Goal: Information Seeking & Learning: Learn about a topic

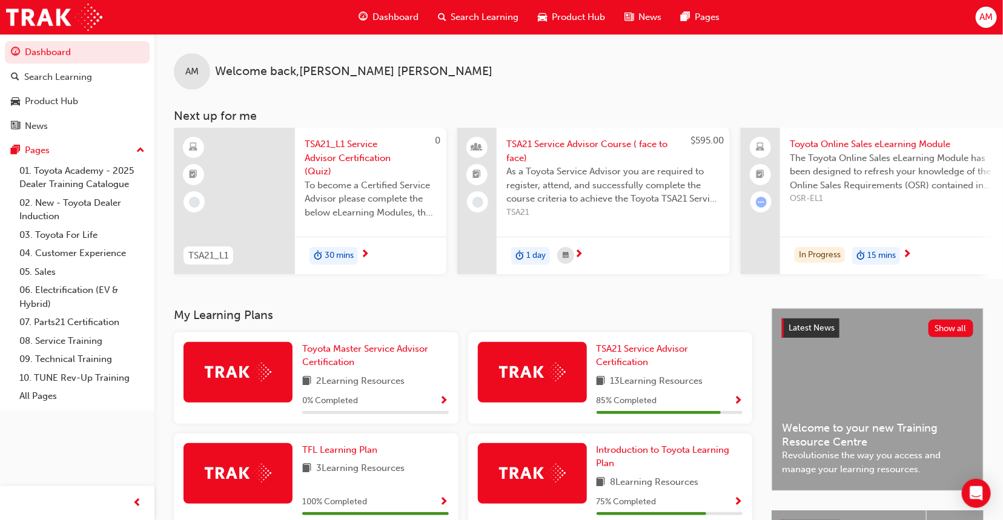
click at [500, 14] on span "Search Learning" at bounding box center [485, 17] width 68 height 14
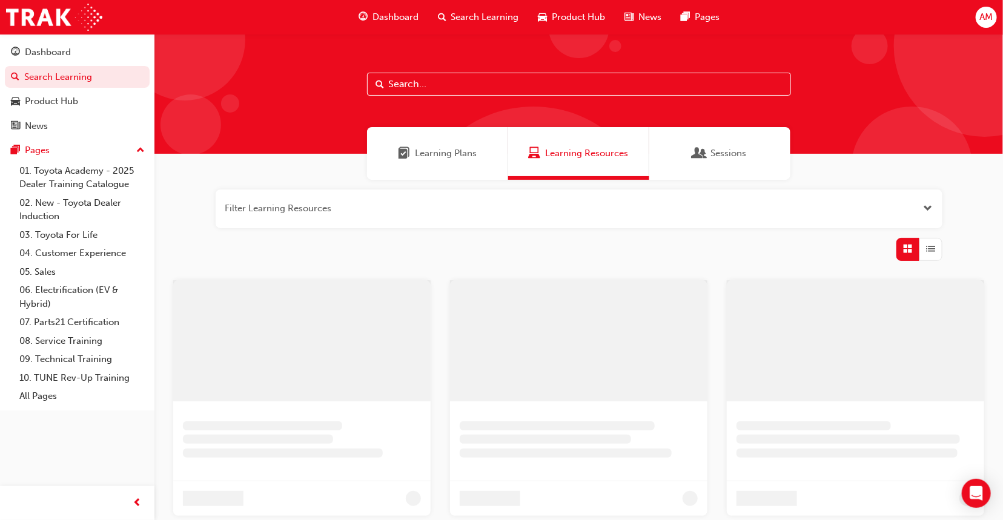
click at [535, 90] on input "text" at bounding box center [579, 84] width 424 height 23
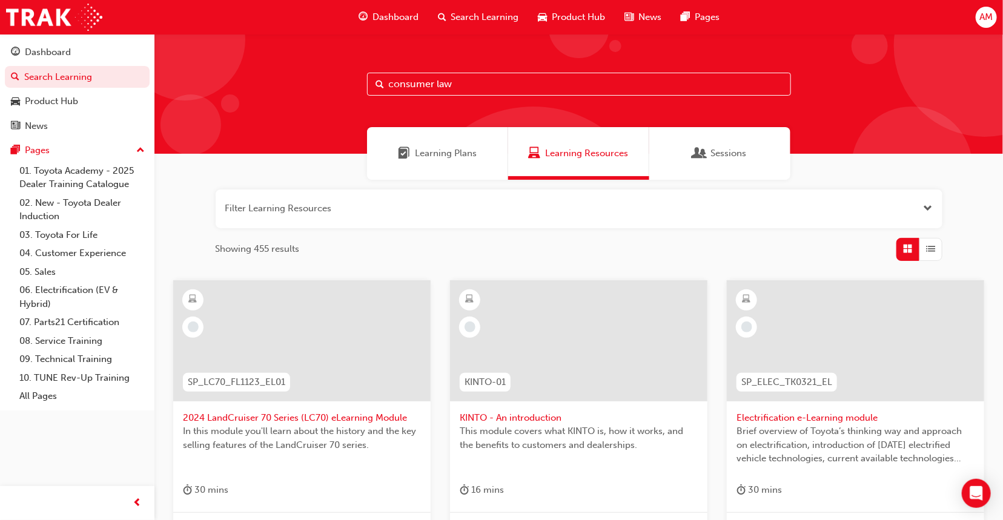
type input "consumer law"
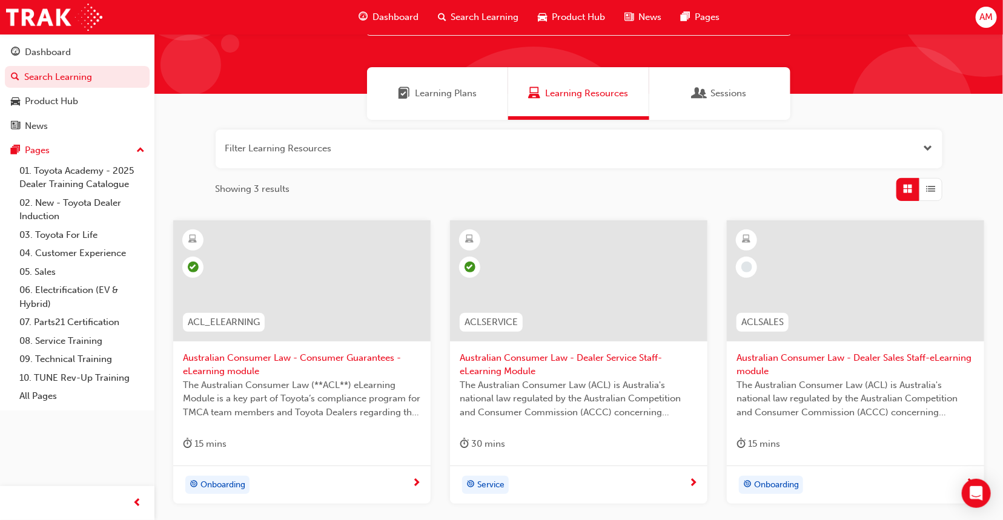
scroll to position [160, 0]
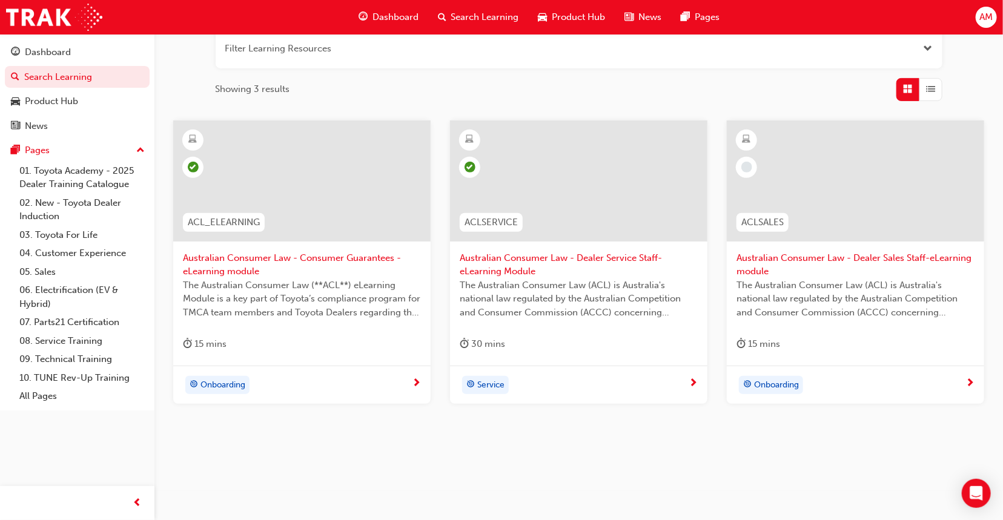
click at [305, 270] on span "Australian Consumer Law - Consumer Guarantees - eLearning module" at bounding box center [302, 264] width 238 height 27
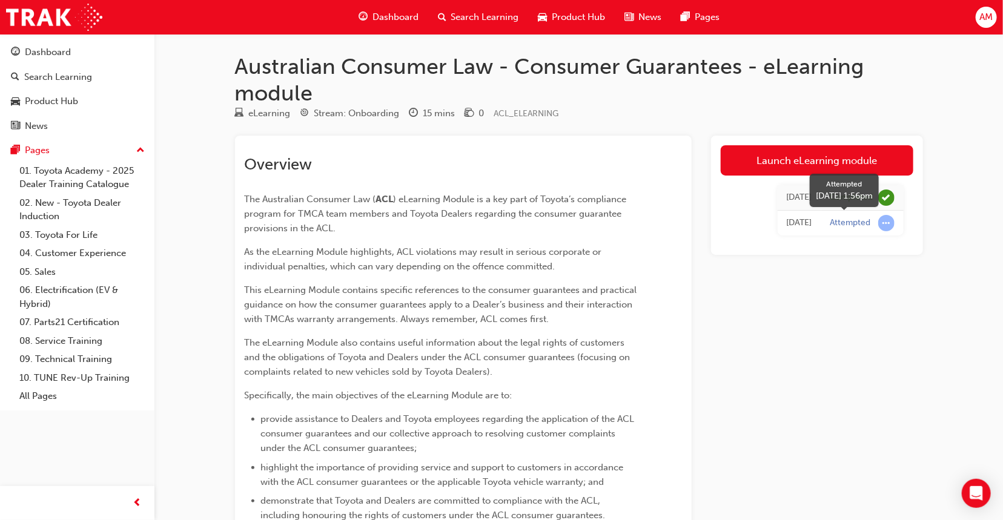
click at [884, 223] on span "learningRecordVerb_ATTEMPT-icon" at bounding box center [886, 223] width 16 height 16
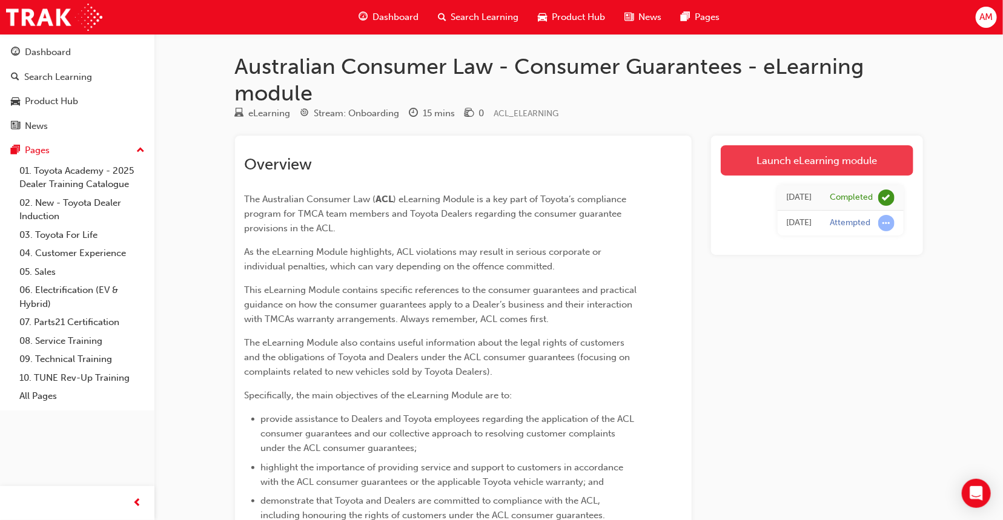
click at [784, 167] on link "Launch eLearning module" at bounding box center [817, 160] width 193 height 30
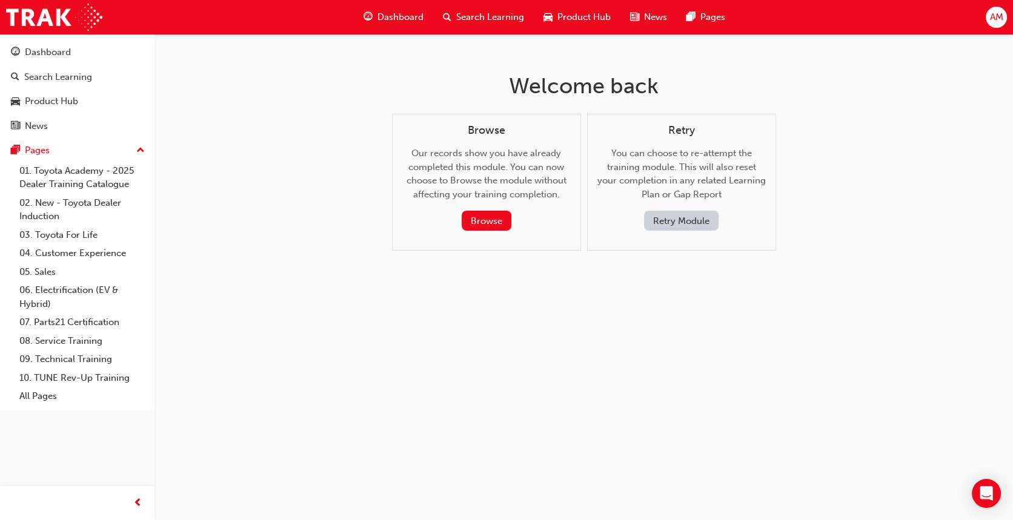
click at [689, 220] on button "Retry Module" at bounding box center [681, 221] width 75 height 20
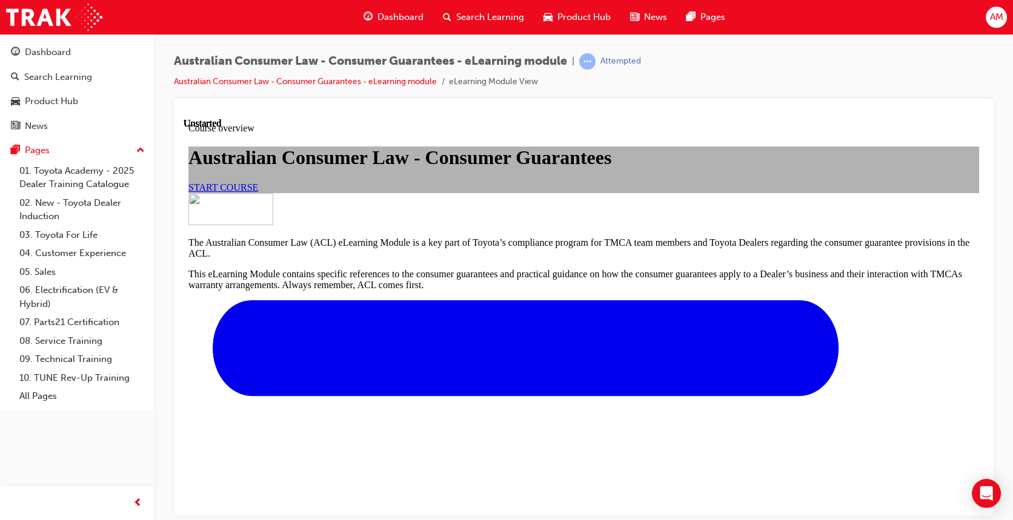
click at [258, 192] on link "START COURSE" at bounding box center [223, 187] width 70 height 10
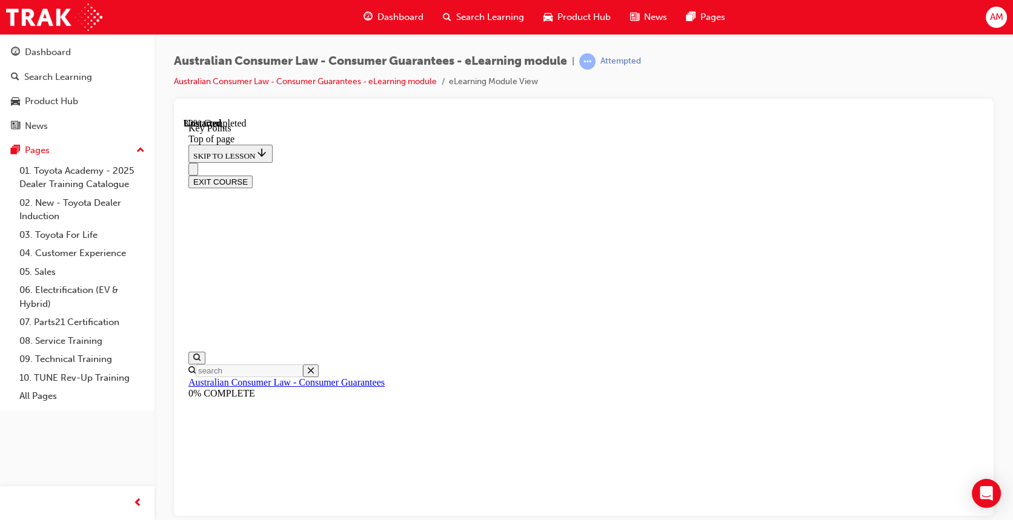
scroll to position [559, 0]
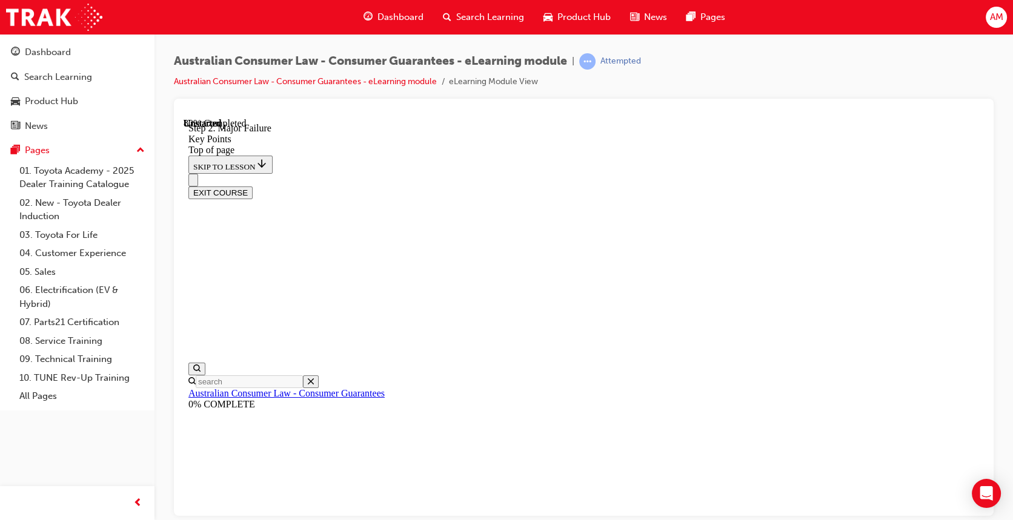
scroll to position [2361, 0]
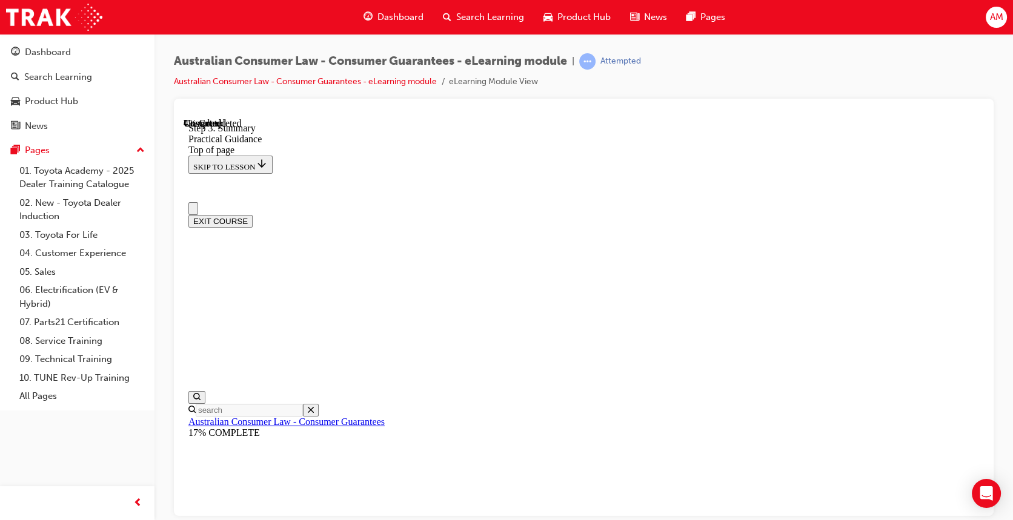
scroll to position [0, 0]
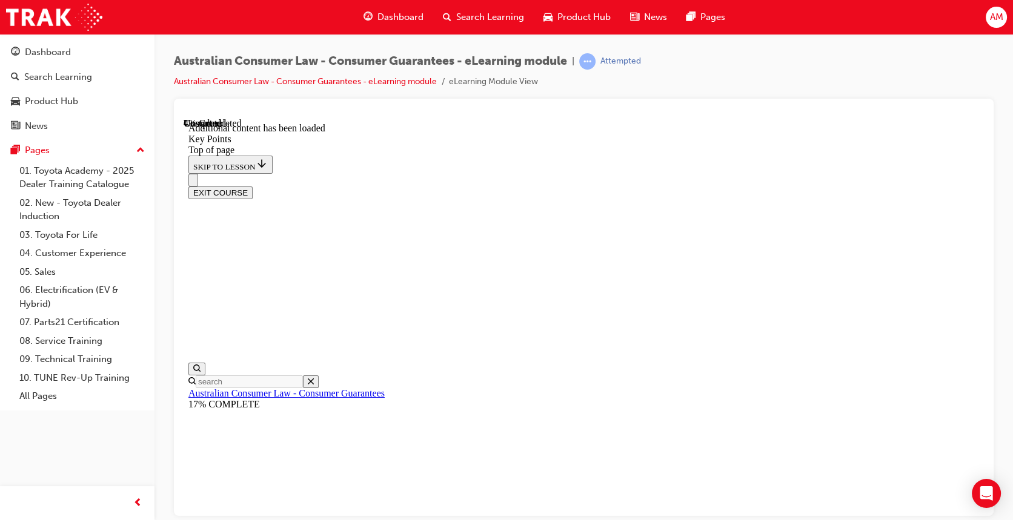
drag, startPoint x: 677, startPoint y: 313, endPoint x: 706, endPoint y: 310, distance: 29.8
